Goal: Find specific page/section: Find specific page/section

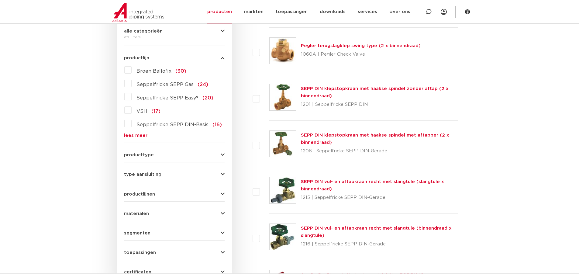
scroll to position [152, 0]
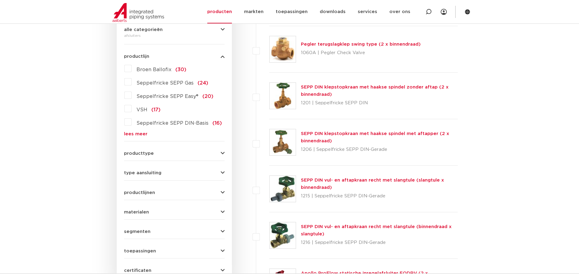
click at [148, 69] on span "Broen Ballofix" at bounding box center [153, 69] width 35 height 5
click at [0, 0] on input "Broen Ballofix (30)" at bounding box center [0, 0] width 0 height 0
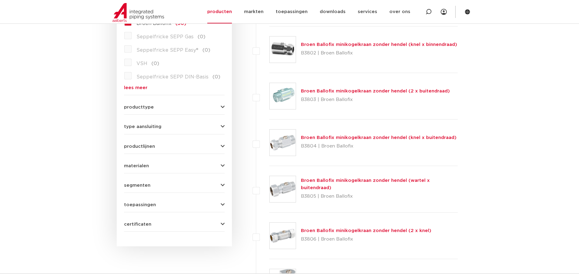
scroll to position [203, 0]
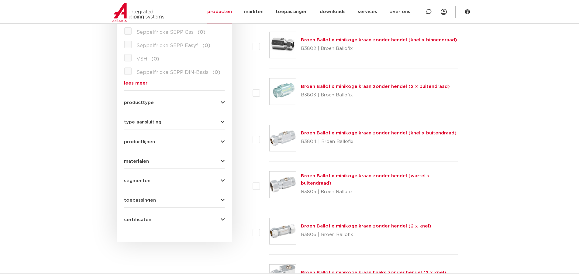
click at [161, 122] on button "type aansluiting" at bounding box center [174, 122] width 101 height 5
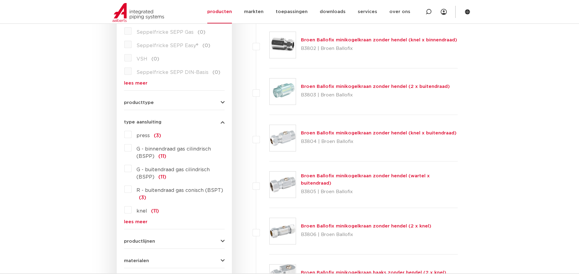
click at [164, 103] on button "producttype" at bounding box center [174, 102] width 101 height 5
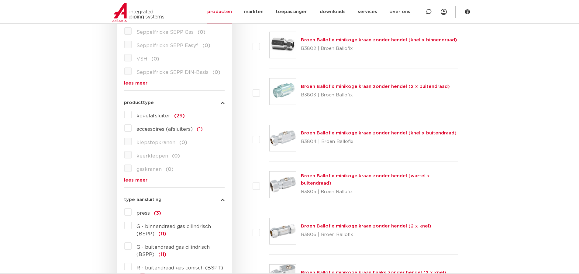
click at [164, 103] on button "producttype" at bounding box center [174, 102] width 101 height 5
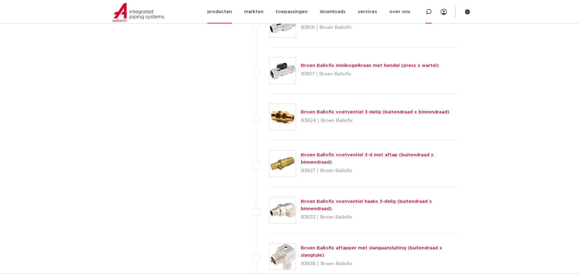
scroll to position [567, 0]
